Goal: Information Seeking & Learning: Learn about a topic

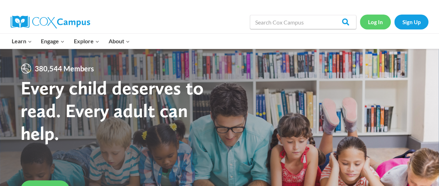
click at [373, 20] on link "Log In" at bounding box center [374, 22] width 31 height 15
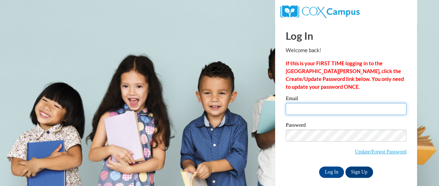
click at [328, 110] on input "Email" at bounding box center [345, 109] width 121 height 12
type input "[EMAIL_ADDRESS][DOMAIN_NAME]"
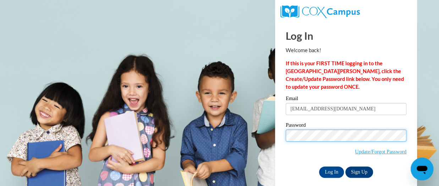
click at [319, 166] on input "Log In" at bounding box center [331, 171] width 25 height 11
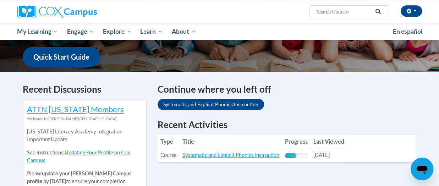
scroll to position [213, 0]
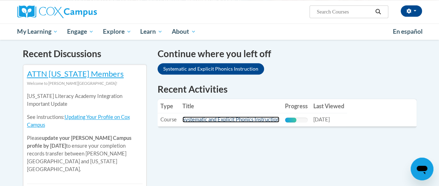
click at [230, 120] on link "Systematic and Explicit Phonics Instruction" at bounding box center [230, 119] width 97 height 6
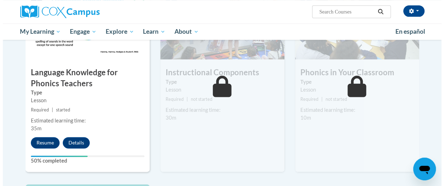
scroll to position [390, 0]
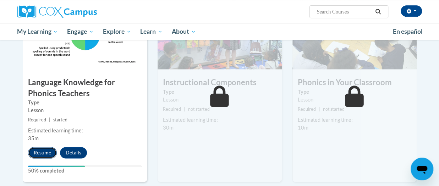
click at [45, 151] on button "Resume" at bounding box center [42, 152] width 29 height 11
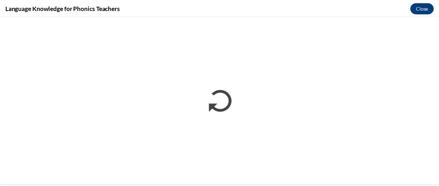
scroll to position [0, 0]
